Goal: Task Accomplishment & Management: Manage account settings

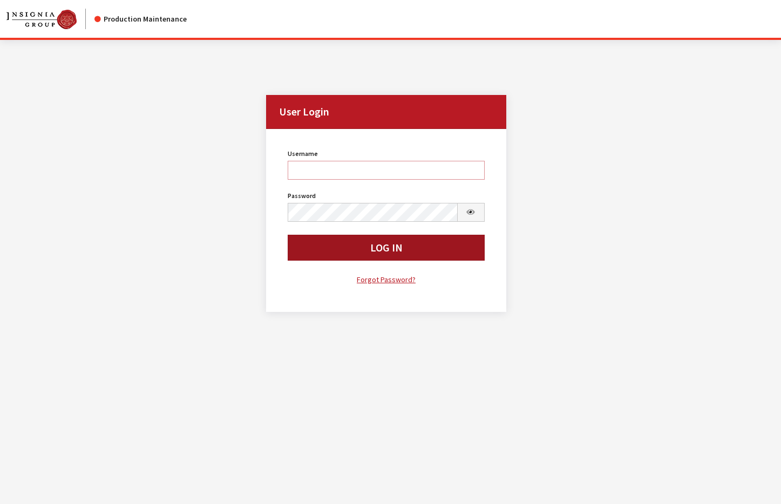
type input "svongsouthi"
click at [428, 240] on button "Log In" at bounding box center [386, 248] width 197 height 26
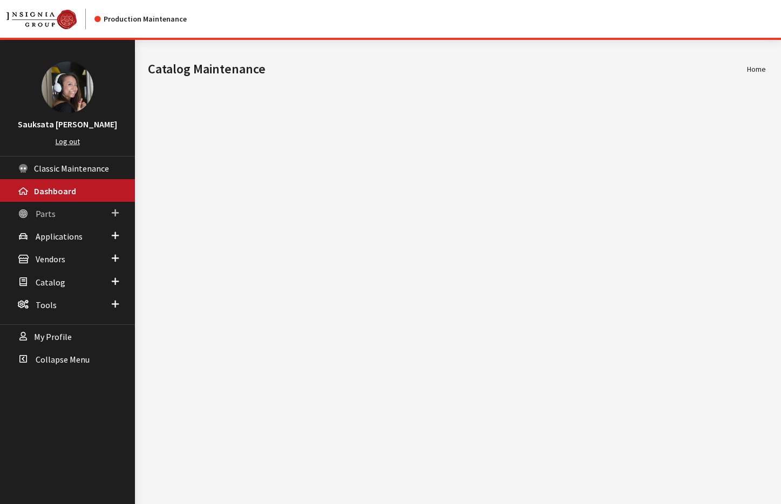
click at [52, 212] on span "Parts" at bounding box center [46, 213] width 20 height 11
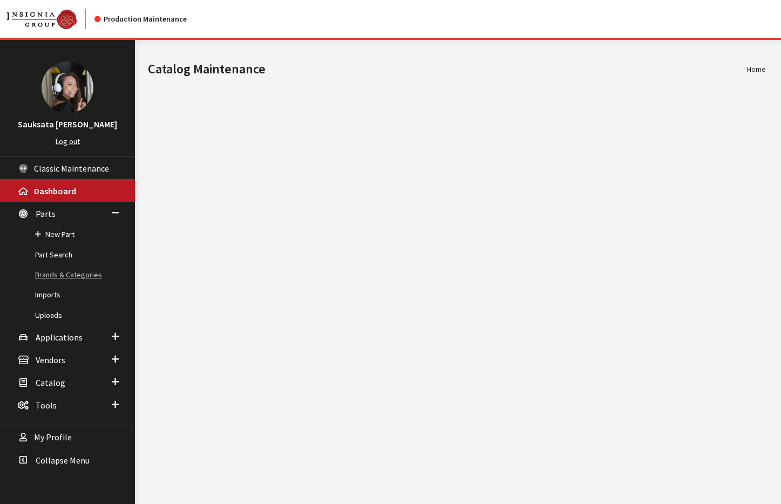
click at [56, 274] on link "Brands & Categories" at bounding box center [67, 275] width 135 height 20
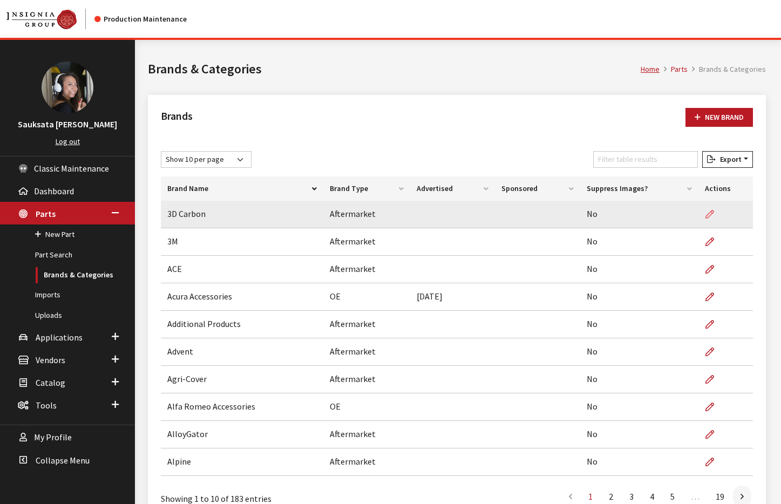
click at [712, 214] on icon at bounding box center [709, 214] width 9 height 9
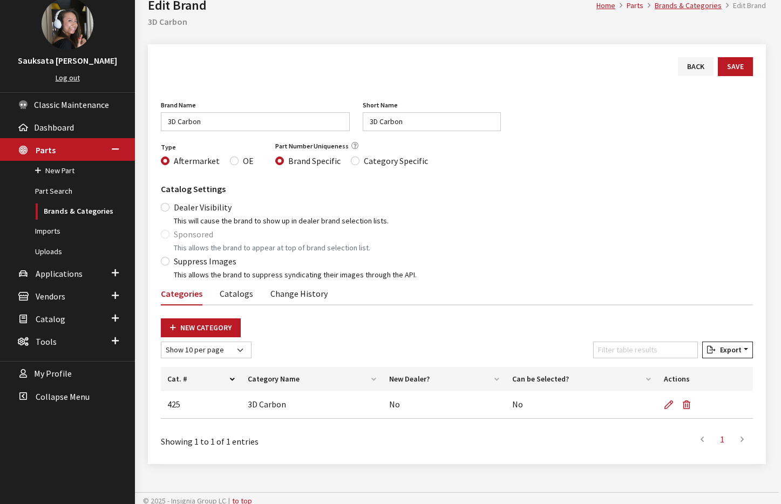
scroll to position [69, 0]
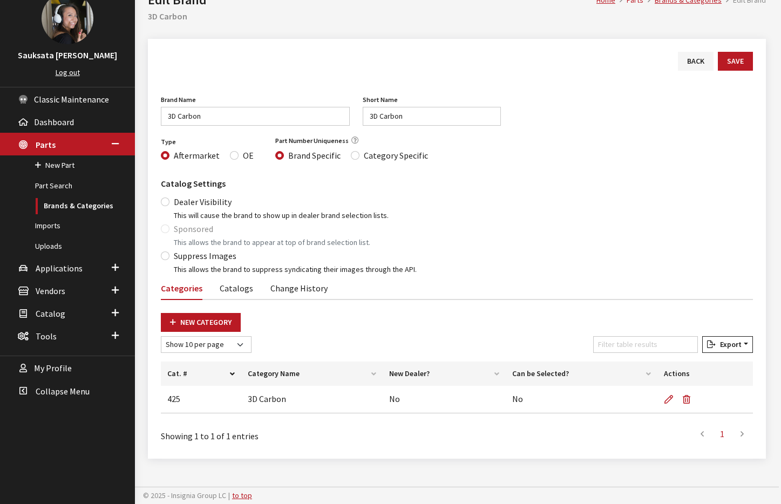
click at [244, 290] on link "Catalogs" at bounding box center [236, 287] width 33 height 23
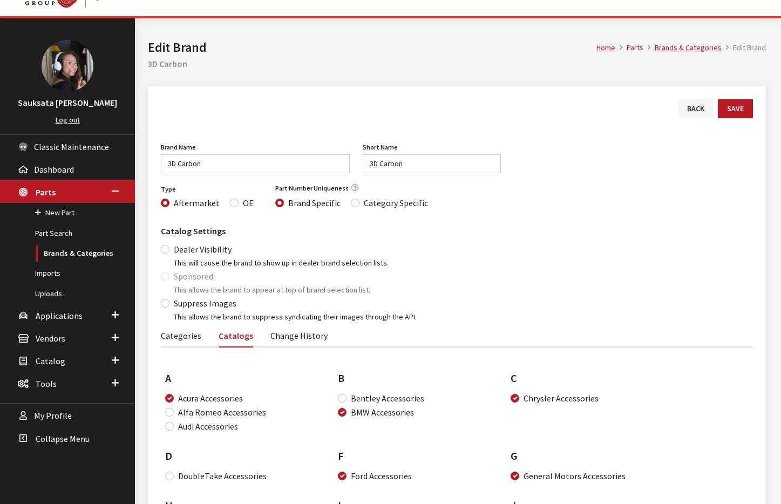
scroll to position [0, 0]
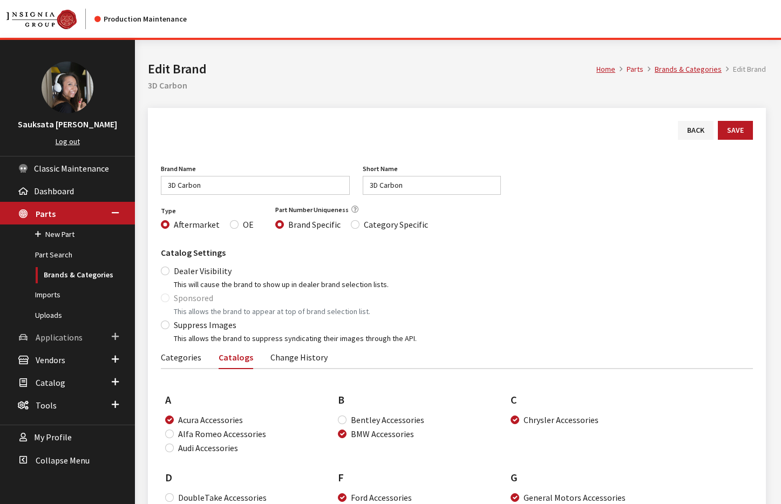
click at [47, 338] on span "Applications" at bounding box center [59, 337] width 47 height 11
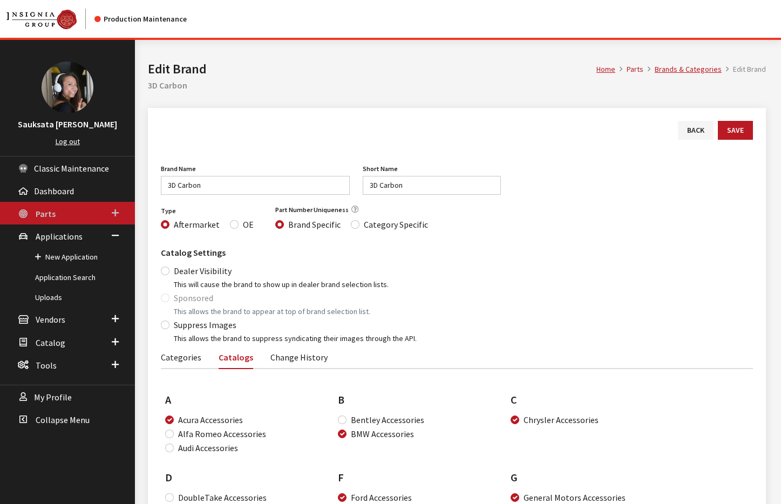
click at [66, 214] on link "Parts" at bounding box center [67, 213] width 135 height 23
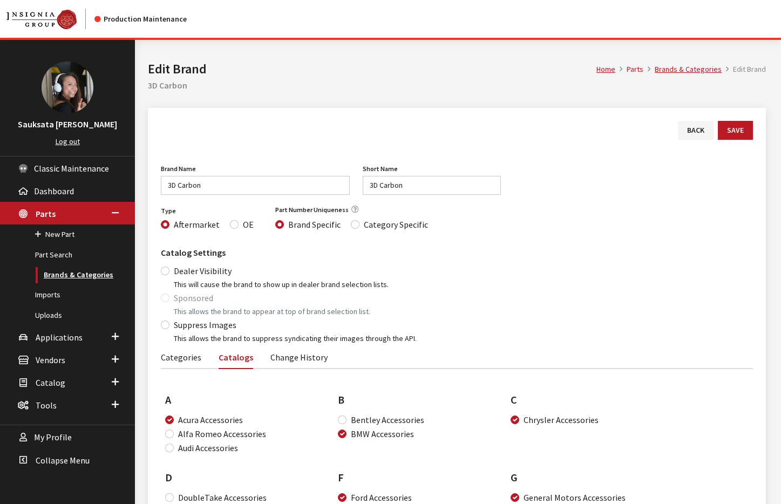
click at [69, 276] on link "Brands & Categories" at bounding box center [67, 275] width 135 height 20
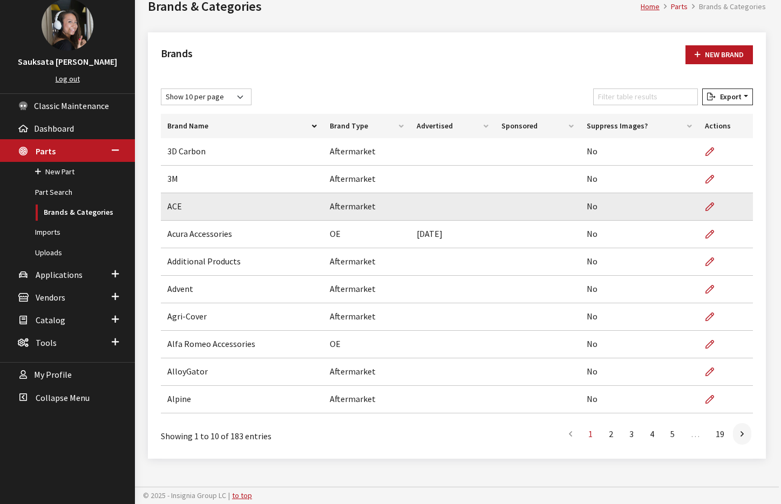
scroll to position [60, 0]
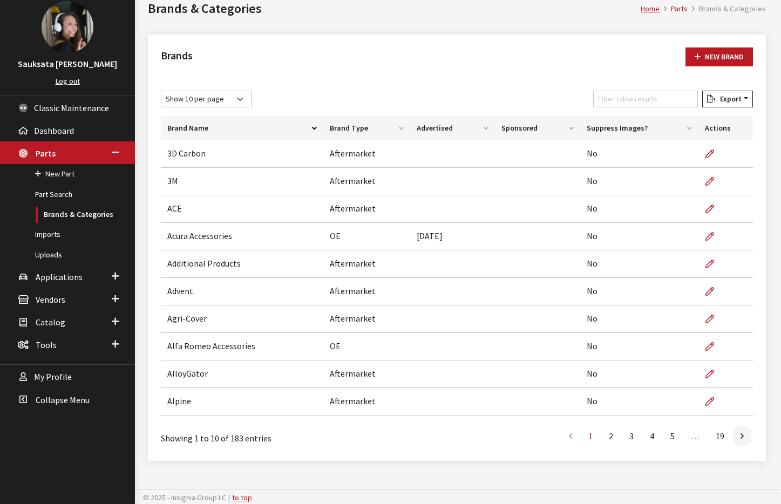
click at [365, 131] on th "Brand Type" at bounding box center [366, 128] width 87 height 24
click at [361, 127] on th "Brand Type" at bounding box center [366, 128] width 87 height 24
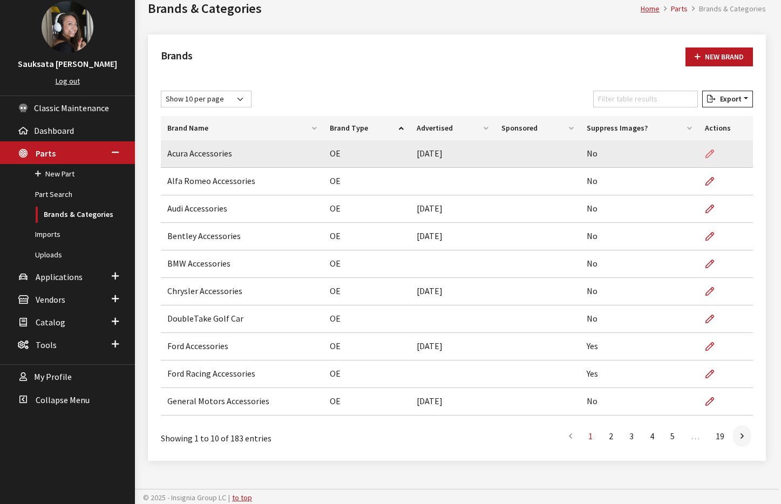
click at [716, 151] on link at bounding box center [714, 153] width 18 height 27
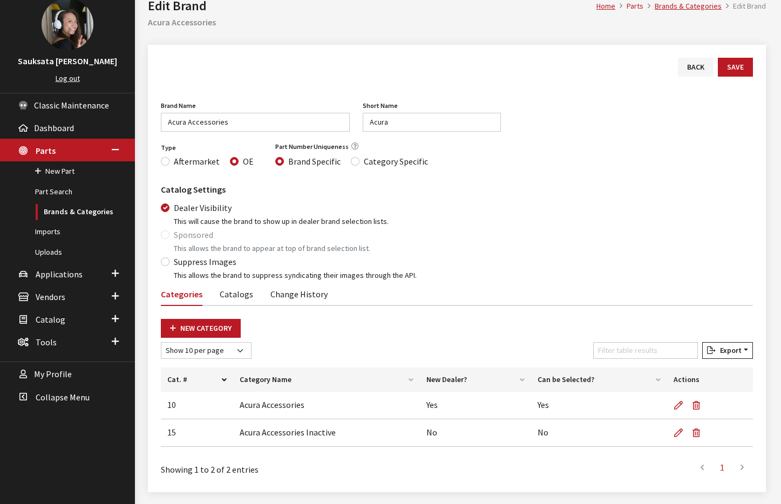
scroll to position [97, 0]
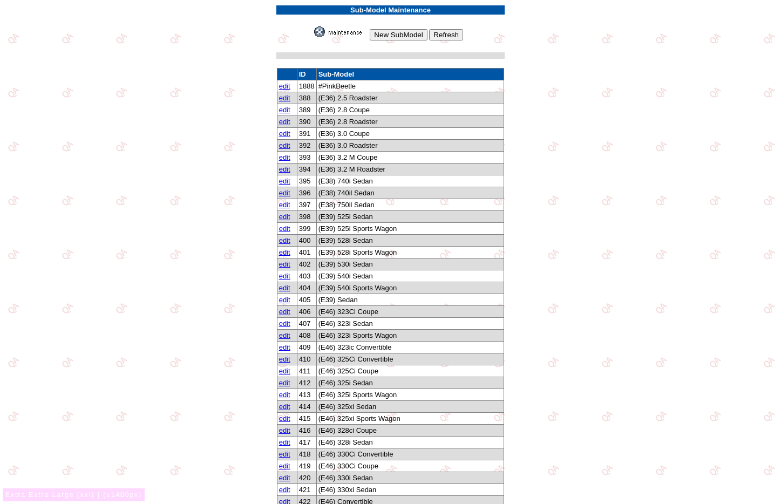
click at [343, 32] on img at bounding box center [341, 31] width 54 height 11
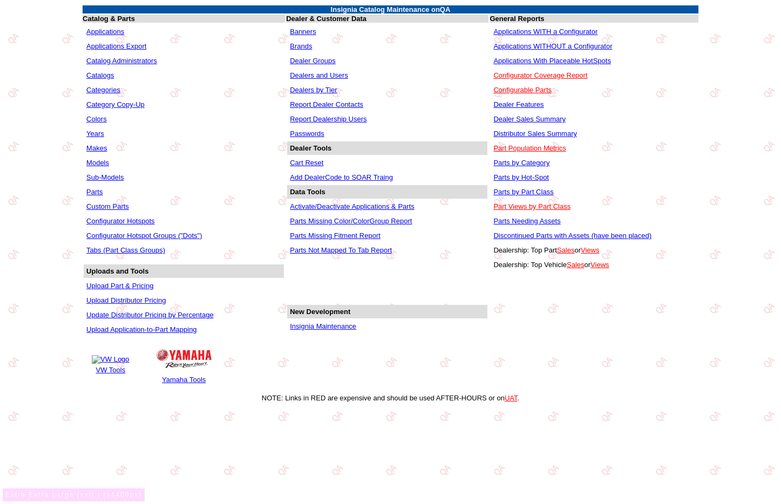
click at [97, 149] on link "Makes" at bounding box center [96, 148] width 21 height 8
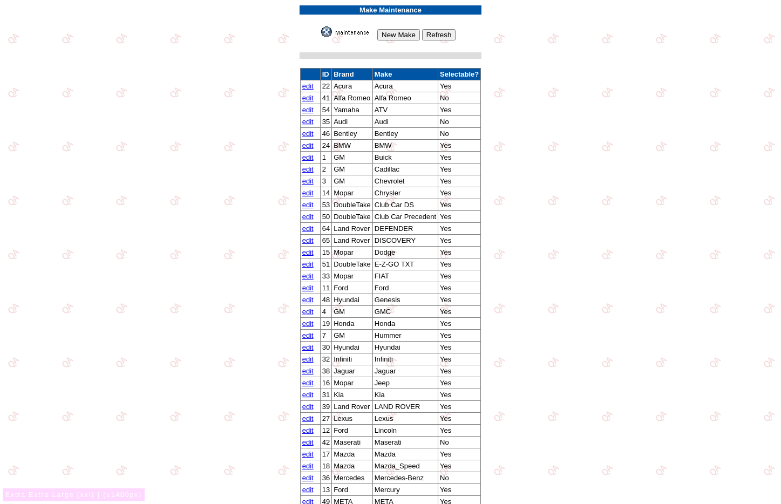
click at [309, 86] on link "edit" at bounding box center [307, 86] width 11 height 8
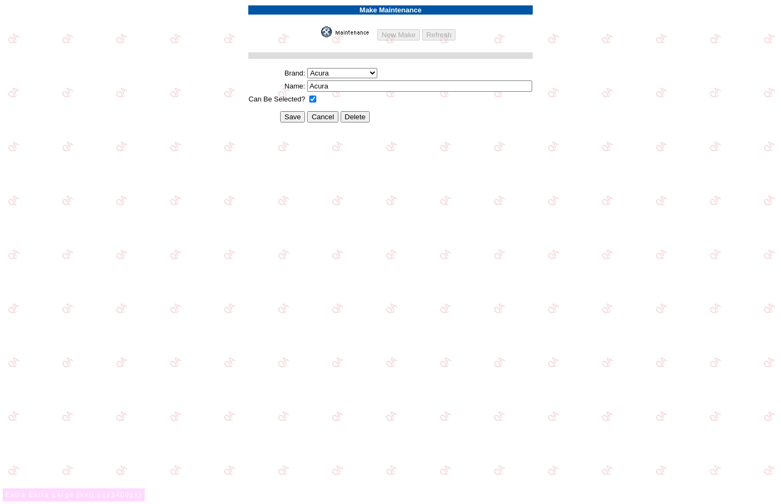
click at [362, 77] on select "Acura Alfa Romeo Audi Bentley BMW DoubleTake [PERSON_NAME] Racing GM GST Honda …" at bounding box center [342, 73] width 70 height 10
click at [488, 138] on html "Make Maintenance New Make Refresh Brand: Acura Alfa Romeo Audi Bentley BMW Doub…" at bounding box center [390, 69] width 781 height 138
